Goal: Information Seeking & Learning: Check status

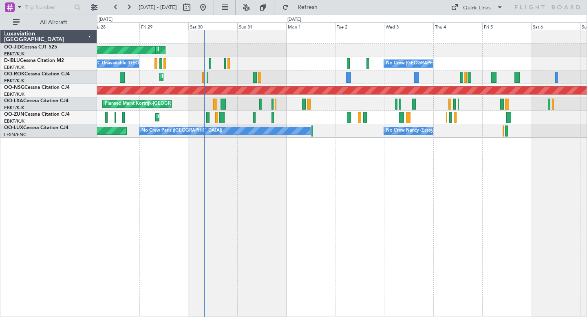
click at [275, 83] on div "AOG Maint Kortrijk-[GEOGRAPHIC_DATA] Planned Maint [GEOGRAPHIC_DATA]-[GEOGRAPHI…" at bounding box center [342, 84] width 490 height 108
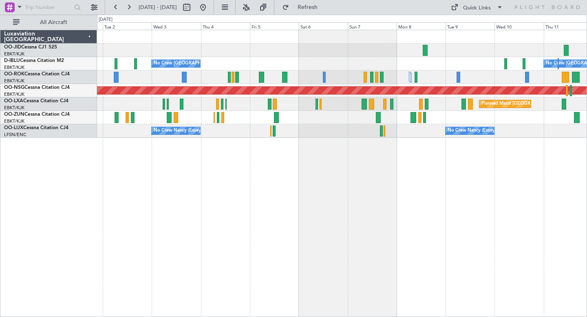
click at [367, 76] on div "No Crew [GEOGRAPHIC_DATA] ([GEOGRAPHIC_DATA] National) No Crew [GEOGRAPHIC_DATA…" at bounding box center [342, 84] width 490 height 108
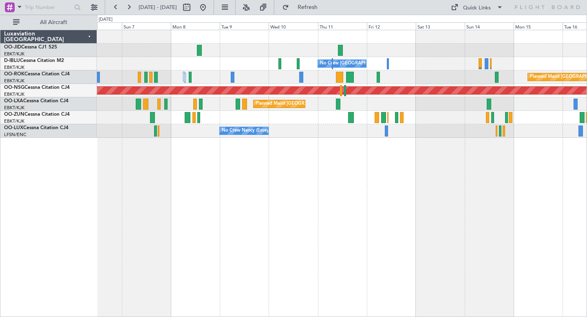
click at [305, 151] on div "No Crew [GEOGRAPHIC_DATA] ([GEOGRAPHIC_DATA] National) Planned Maint [GEOGRAPHI…" at bounding box center [342, 174] width 490 height 288
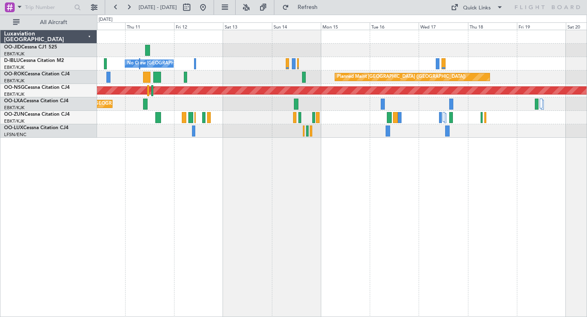
click at [324, 209] on div "No Crew [GEOGRAPHIC_DATA] ([GEOGRAPHIC_DATA] National) Planned Maint [GEOGRAPHI…" at bounding box center [342, 174] width 490 height 288
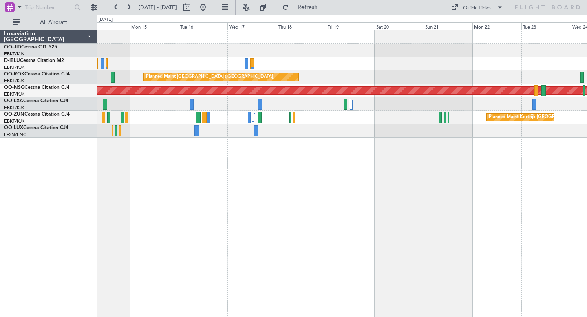
click at [253, 145] on div "Planned Maint Kortrijk-[GEOGRAPHIC_DATA] null [GEOGRAPHIC_DATA]-[GEOGRAPHIC_DAT…" at bounding box center [342, 174] width 490 height 288
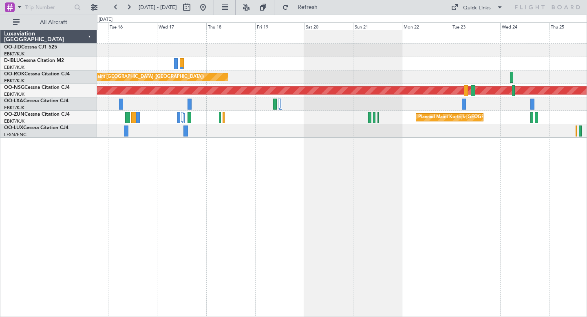
click at [335, 149] on div "Planned Maint Kortrijk-[GEOGRAPHIC_DATA] null [GEOGRAPHIC_DATA]-[GEOGRAPHIC_DAT…" at bounding box center [342, 174] width 490 height 288
